Goal: Transaction & Acquisition: Purchase product/service

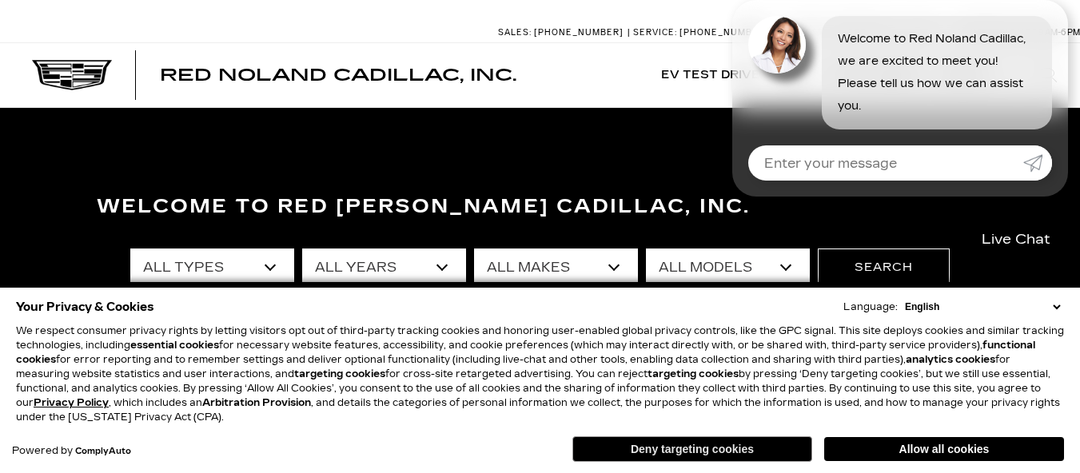
click at [690, 447] on button "Deny targeting cookies" at bounding box center [692, 449] width 240 height 26
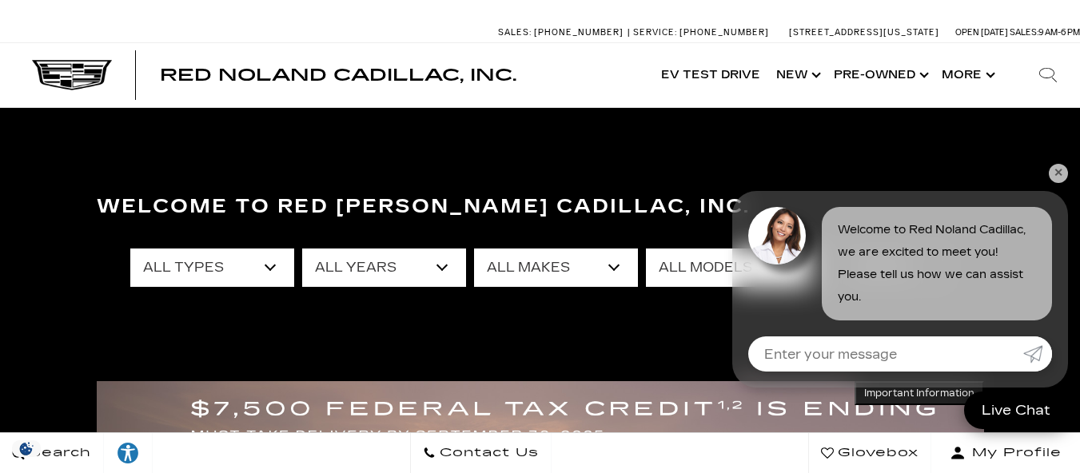
click at [275, 272] on select "All Types New Used Certified Used Demo" at bounding box center [212, 268] width 164 height 38
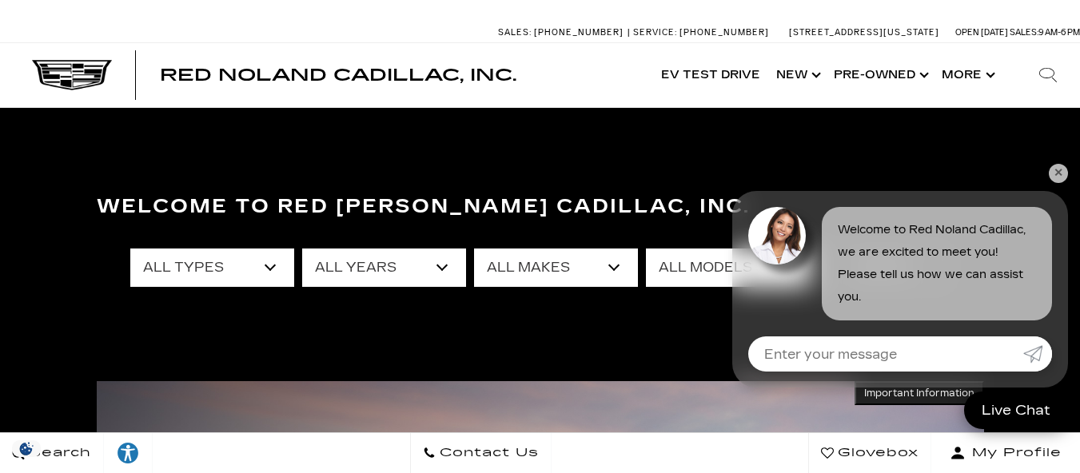
select select "Used"
click at [130, 249] on select "All Types New Used Certified Used Demo" at bounding box center [212, 268] width 164 height 38
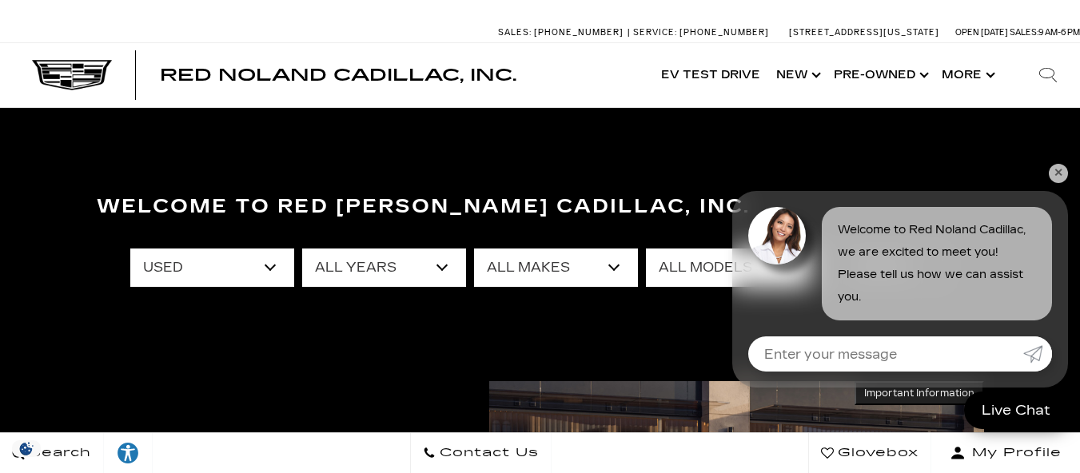
click at [1059, 175] on link "✕" at bounding box center [1058, 173] width 19 height 19
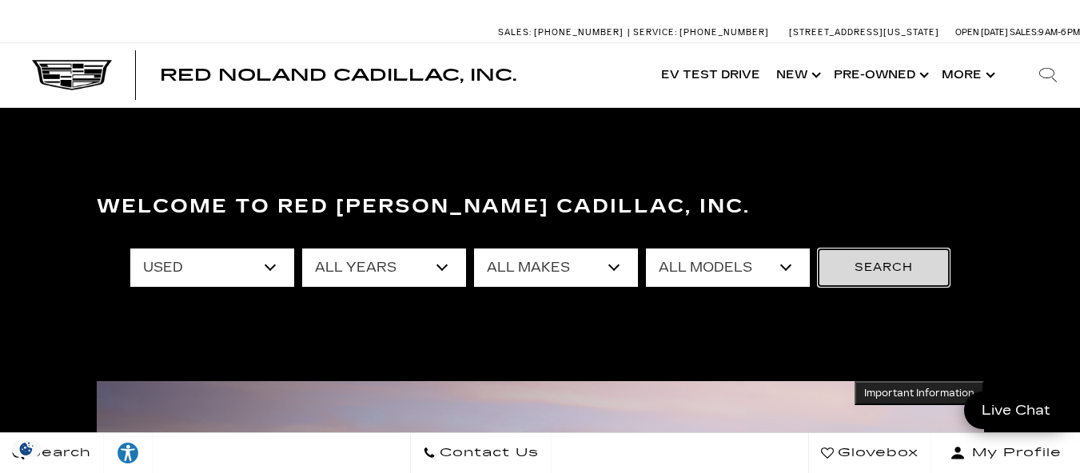
click at [864, 265] on button "Search" at bounding box center [884, 268] width 132 height 38
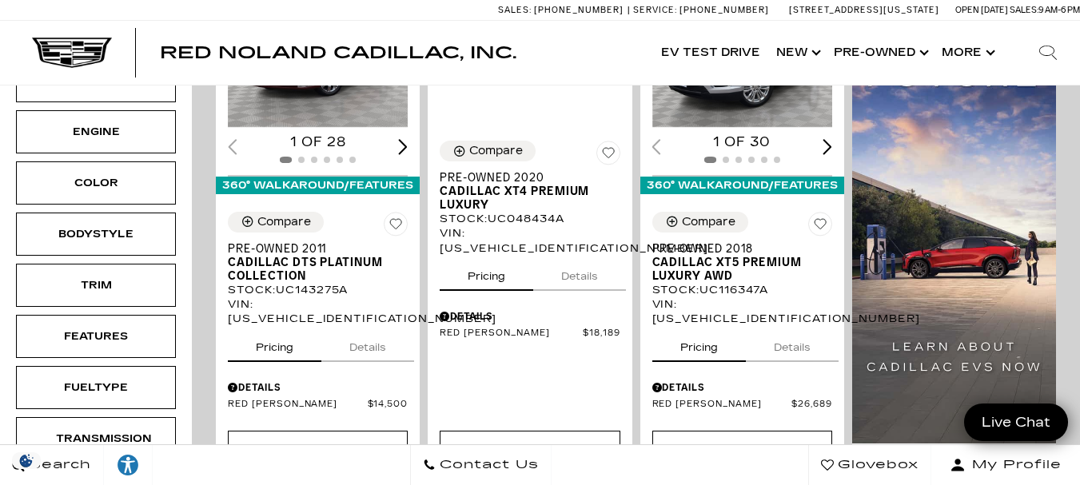
scroll to position [437, 0]
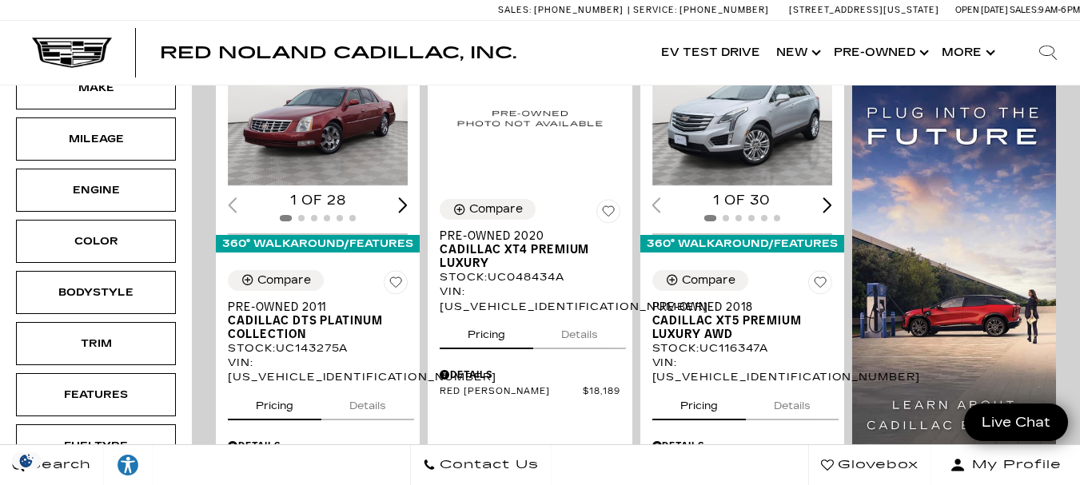
drag, startPoint x: 1088, startPoint y: 63, endPoint x: 1090, endPoint y: 54, distance: 9.7
click at [588, 314] on button "Details" at bounding box center [579, 331] width 93 height 35
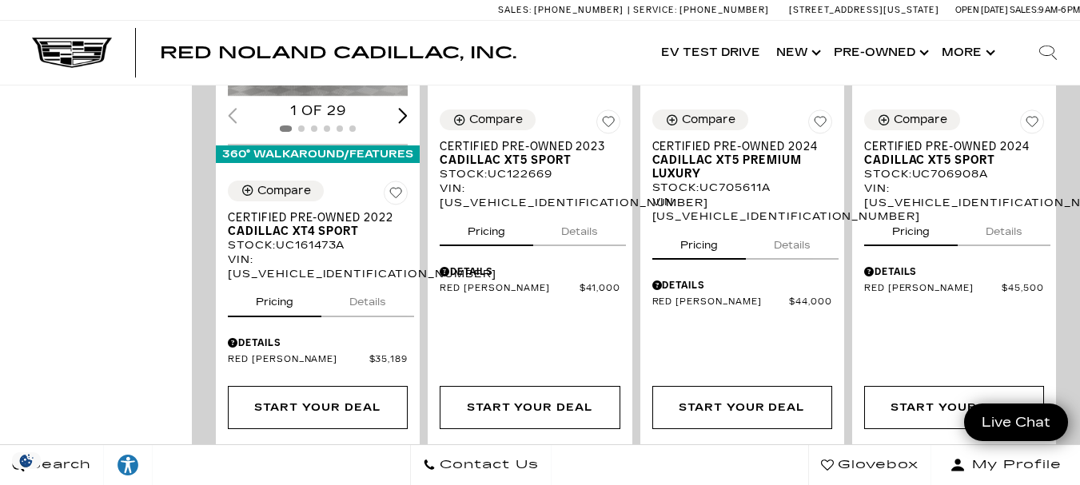
scroll to position [0, 0]
